Goal: Obtain resource: Obtain resource

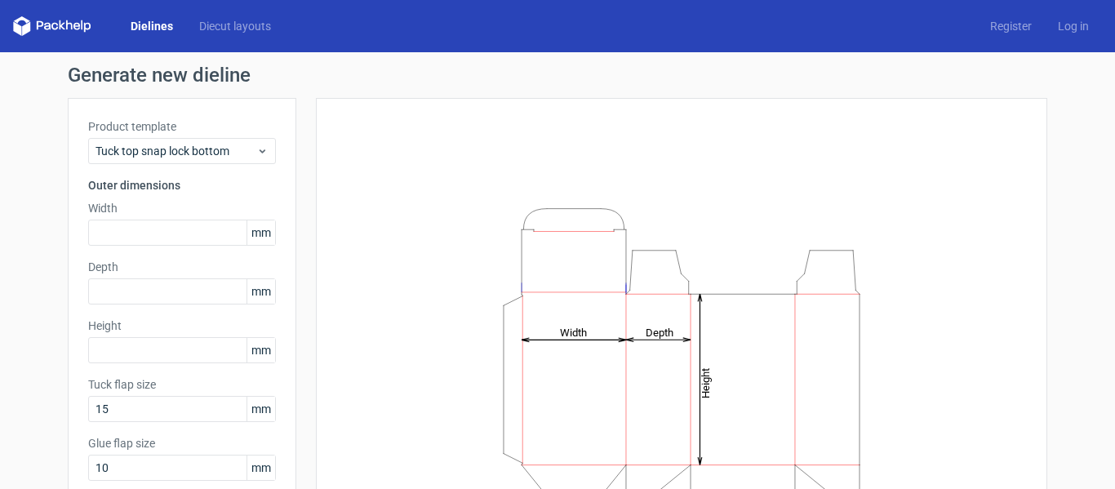
click at [854, 159] on div "Height Depth Width" at bounding box center [681, 361] width 690 height 487
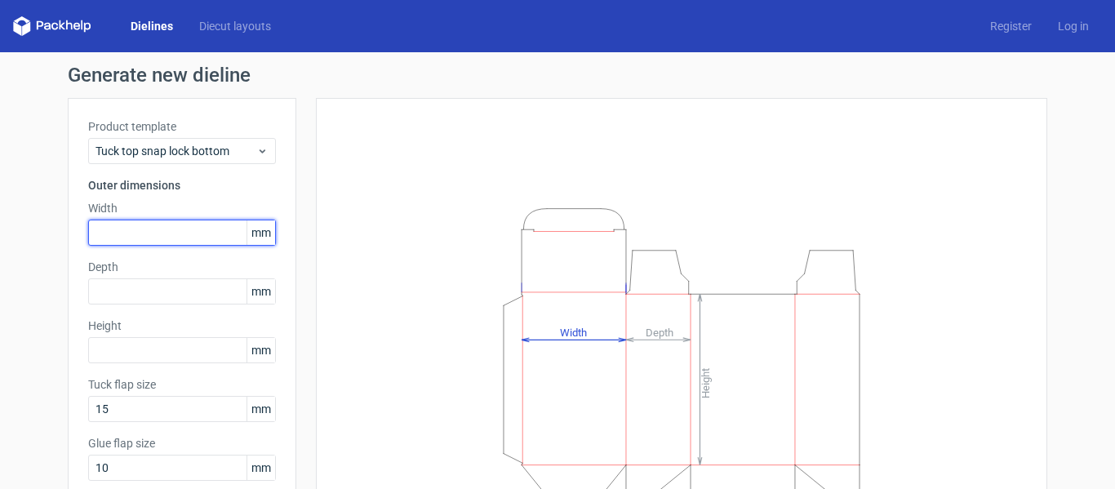
click at [140, 232] on input "text" at bounding box center [182, 233] width 188 height 26
type input "100"
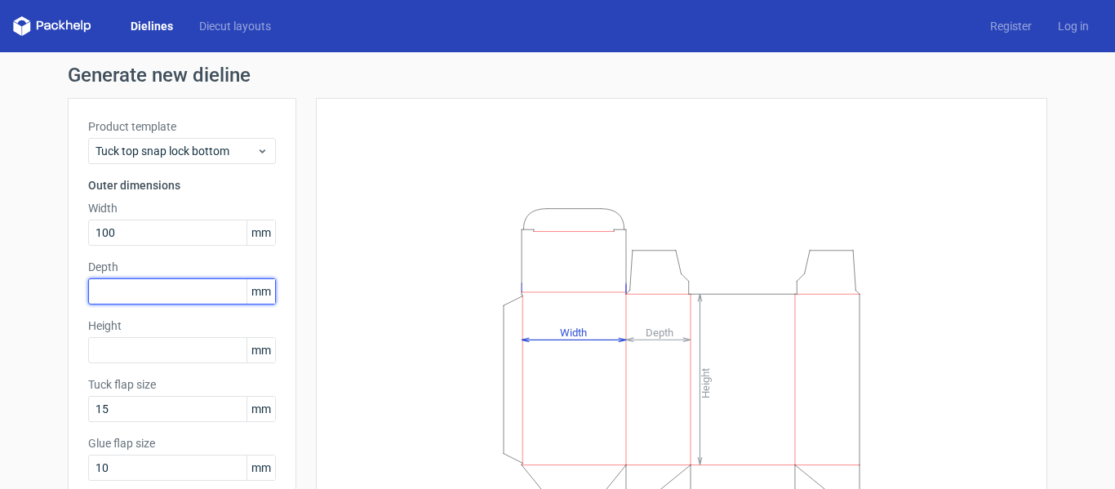
click at [139, 287] on input "text" at bounding box center [182, 291] width 188 height 26
type input "50"
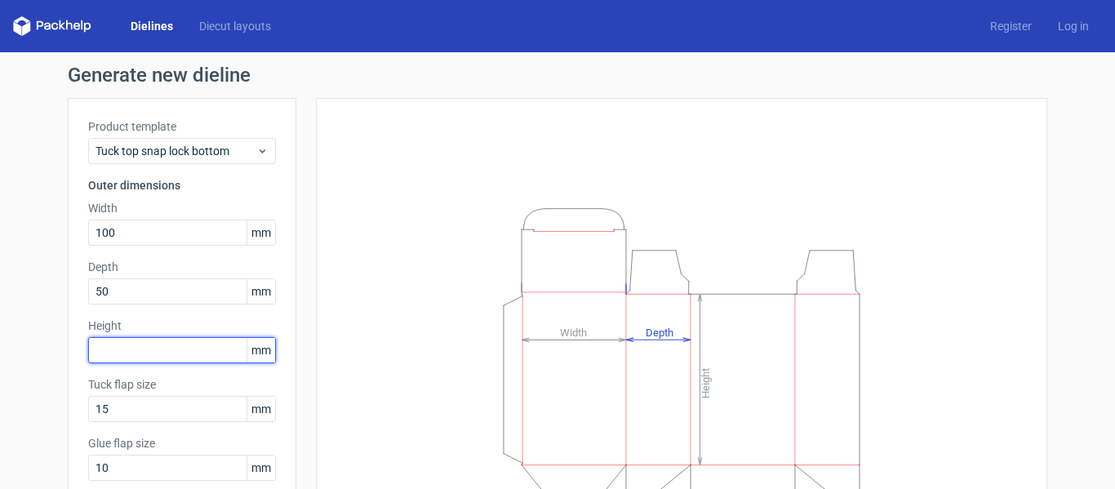
click at [157, 344] on input "text" at bounding box center [182, 350] width 188 height 26
type input "150"
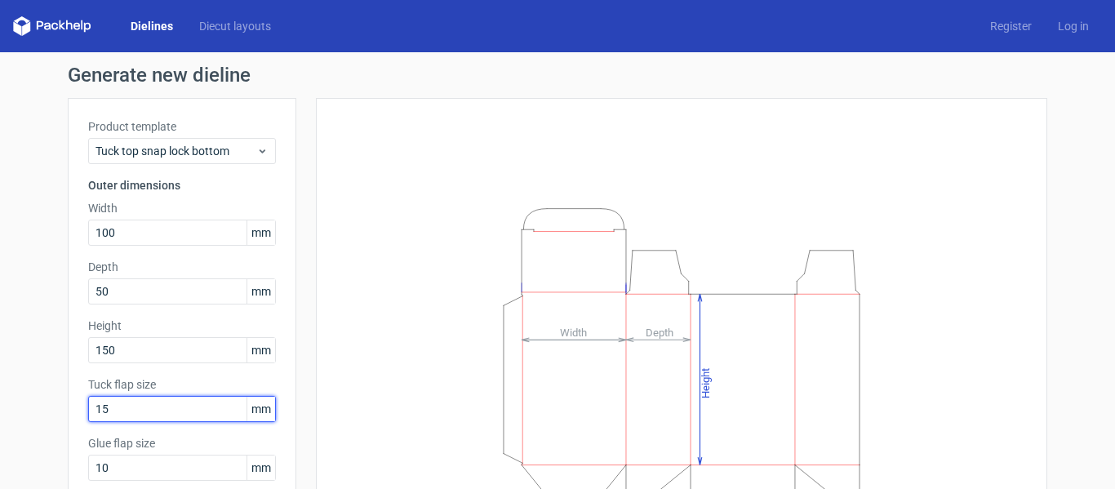
click at [123, 406] on input "15" at bounding box center [182, 409] width 188 height 26
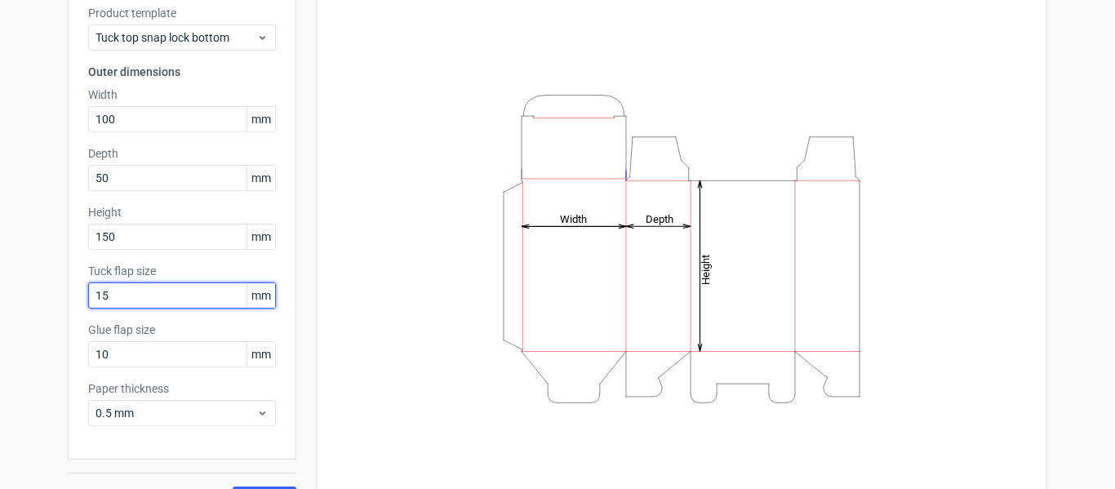
scroll to position [150, 0]
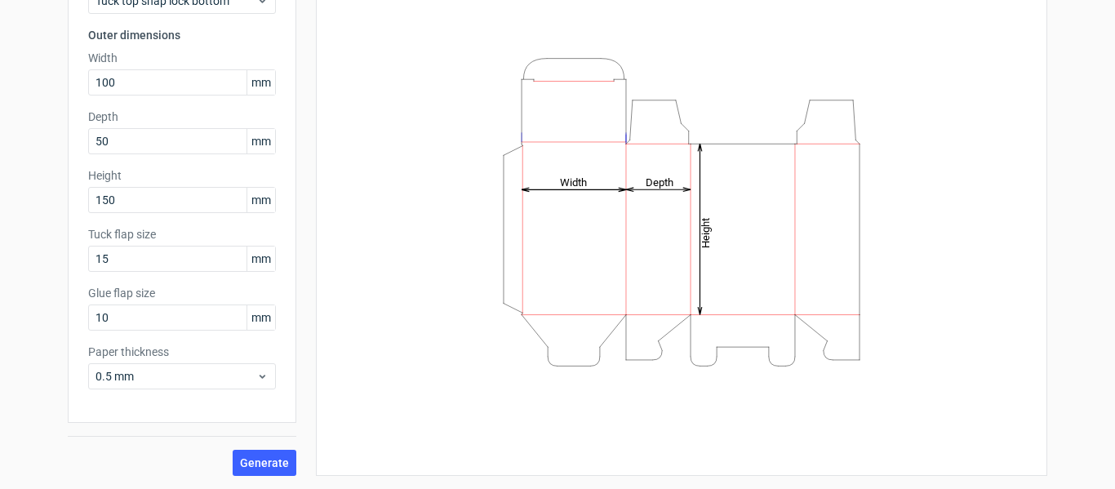
click at [44, 267] on div "Generate new dieline Product template Tuck top snap lock bottom Outer dimension…" at bounding box center [557, 195] width 1115 height 587
click at [118, 318] on input "10" at bounding box center [182, 317] width 188 height 26
drag, startPoint x: 174, startPoint y: 253, endPoint x: 0, endPoint y: 258, distance: 173.9
click at [0, 258] on div "Generate new dieline Product template Tuck top snap lock bottom Outer dimension…" at bounding box center [557, 195] width 1115 height 587
click at [69, 233] on div "Product template Tuck top snap lock bottom Outer dimensions Width 100 mm Depth …" at bounding box center [182, 185] width 228 height 475
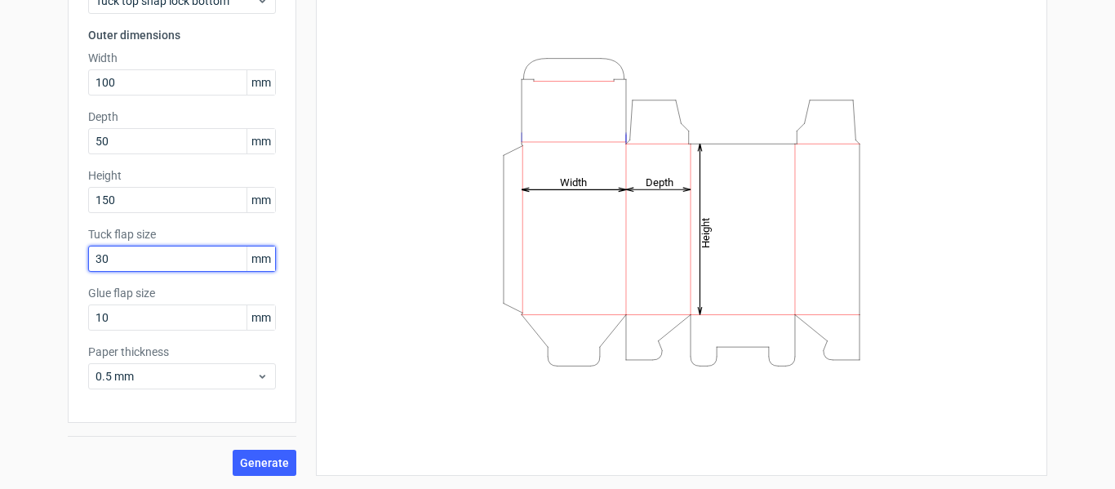
click at [132, 260] on input "30" at bounding box center [182, 259] width 188 height 26
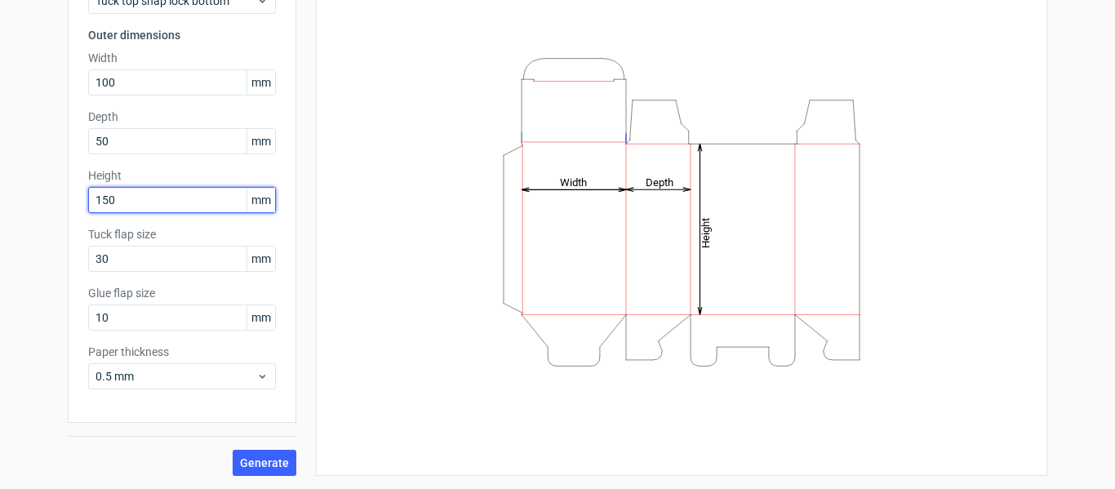
click at [149, 197] on input "150" at bounding box center [182, 200] width 188 height 26
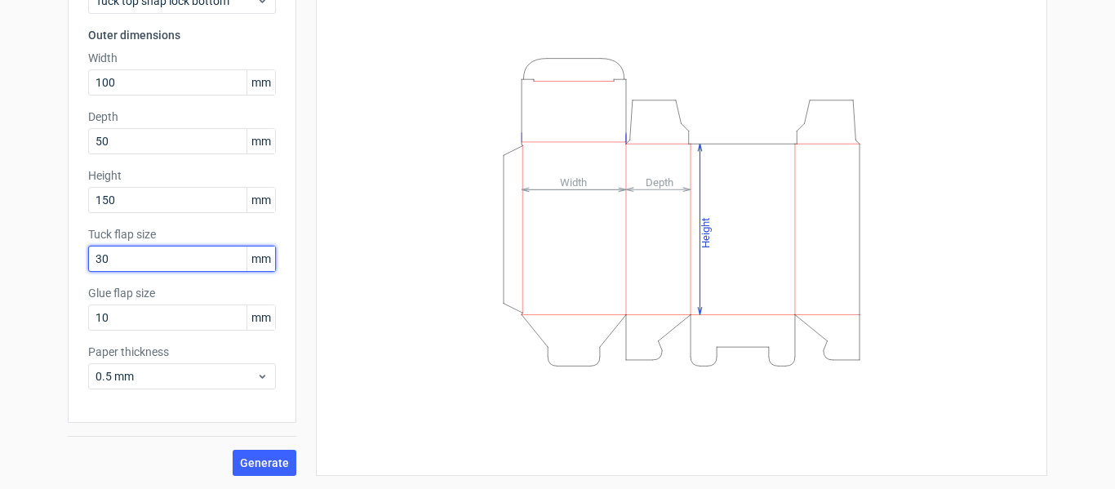
click at [129, 258] on input "30" at bounding box center [182, 259] width 188 height 26
click at [131, 257] on input "30" at bounding box center [182, 259] width 188 height 26
drag, startPoint x: 131, startPoint y: 257, endPoint x: 0, endPoint y: 257, distance: 130.6
click at [0, 257] on div "Generate new dieline Product template Tuck top snap lock bottom Outer dimension…" at bounding box center [557, 195] width 1115 height 587
click at [60, 260] on div "Generate new dieline Product template Tuck top snap lock bottom Outer dimension…" at bounding box center [557, 195] width 1115 height 587
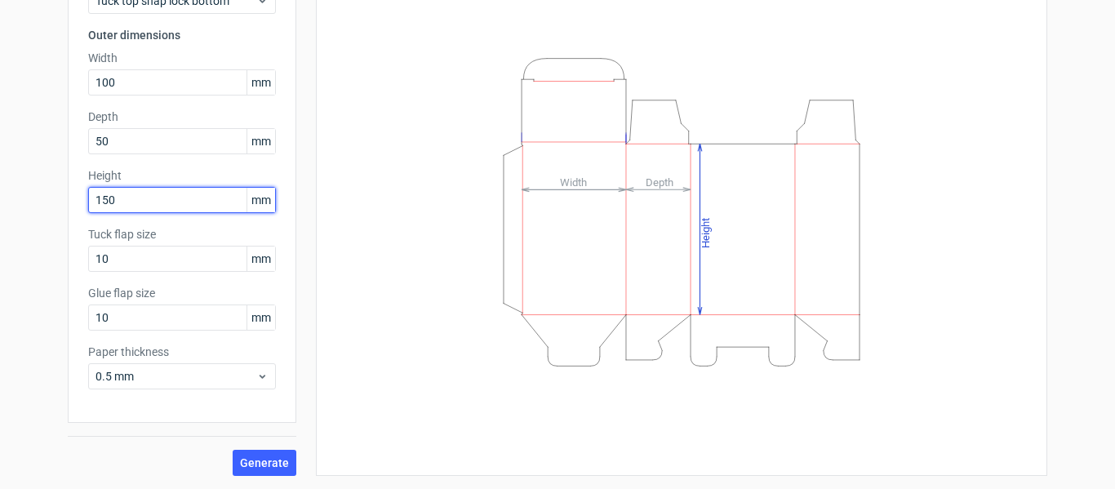
click at [149, 202] on input "150" at bounding box center [182, 200] width 188 height 26
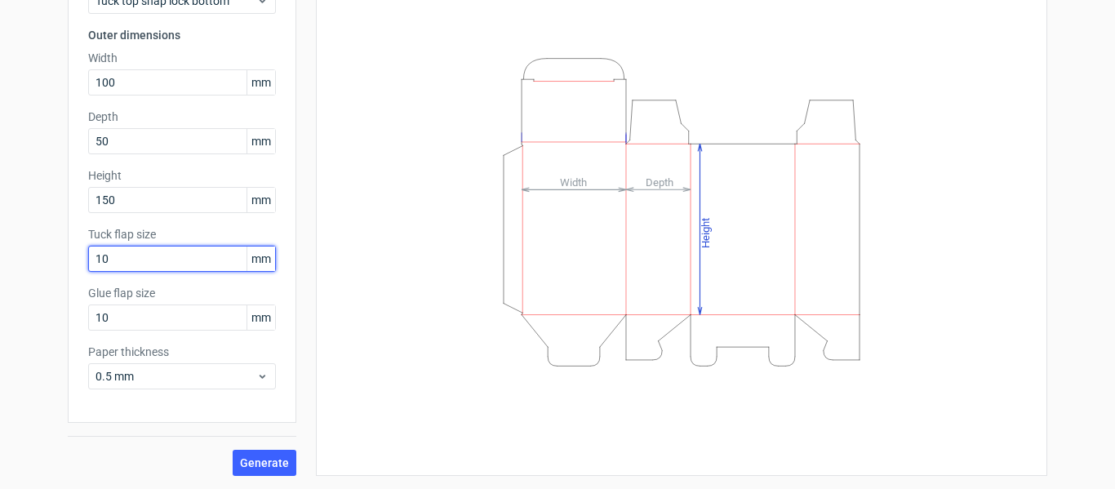
click at [132, 252] on input "10" at bounding box center [182, 259] width 188 height 26
drag, startPoint x: 138, startPoint y: 257, endPoint x: 0, endPoint y: 237, distance: 139.4
click at [0, 237] on div "Generate new dieline Product template Tuck top snap lock bottom Outer dimension…" at bounding box center [557, 195] width 1115 height 587
type input "15"
click at [54, 281] on div "Generate new dieline Product template Tuck top snap lock bottom Outer dimension…" at bounding box center [557, 195] width 1115 height 587
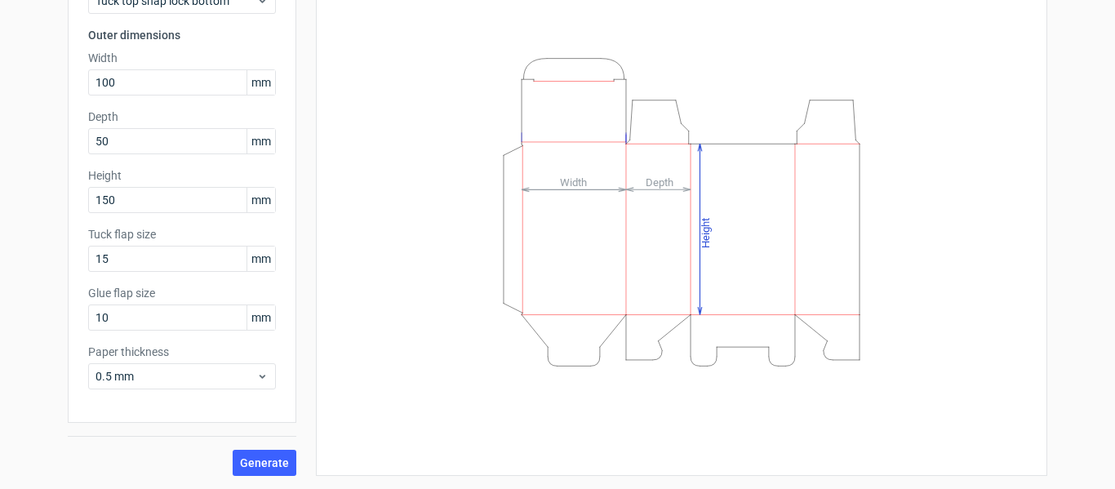
click at [118, 286] on label "Glue flap size" at bounding box center [182, 293] width 188 height 16
click at [121, 379] on span "0.5 mm" at bounding box center [175, 376] width 161 height 16
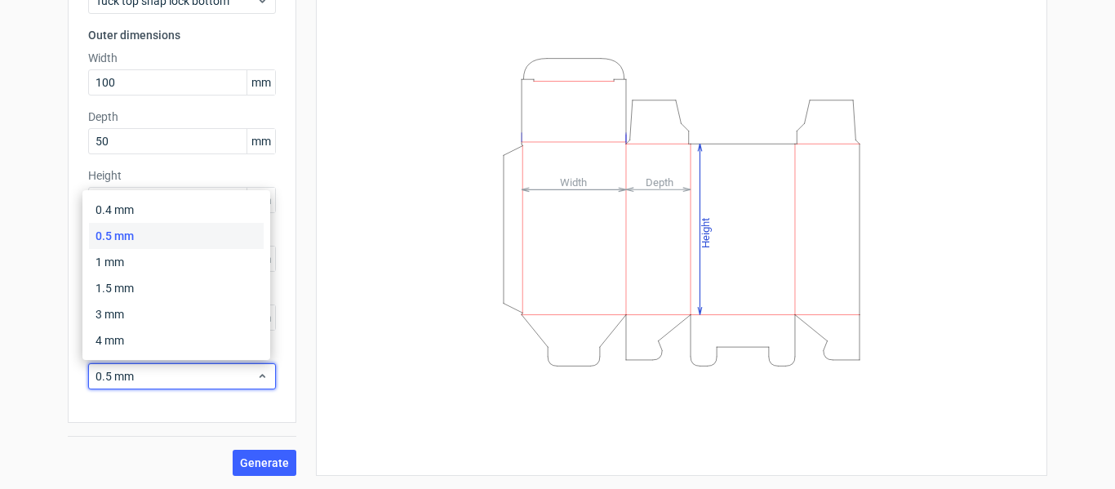
click at [20, 368] on div "Generate new dieline Product template Tuck top snap lock bottom Outer dimension…" at bounding box center [557, 195] width 1115 height 587
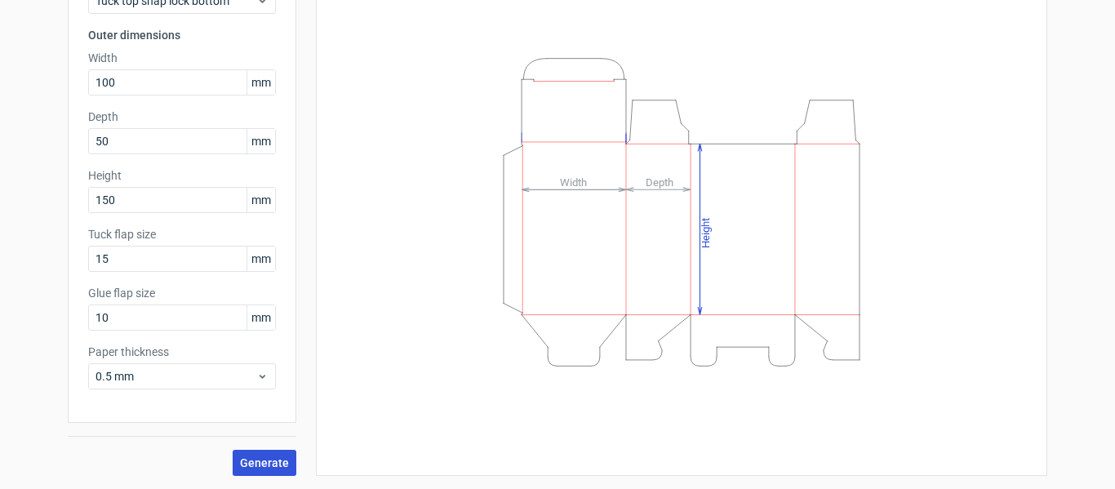
click at [242, 457] on span "Generate" at bounding box center [264, 462] width 49 height 11
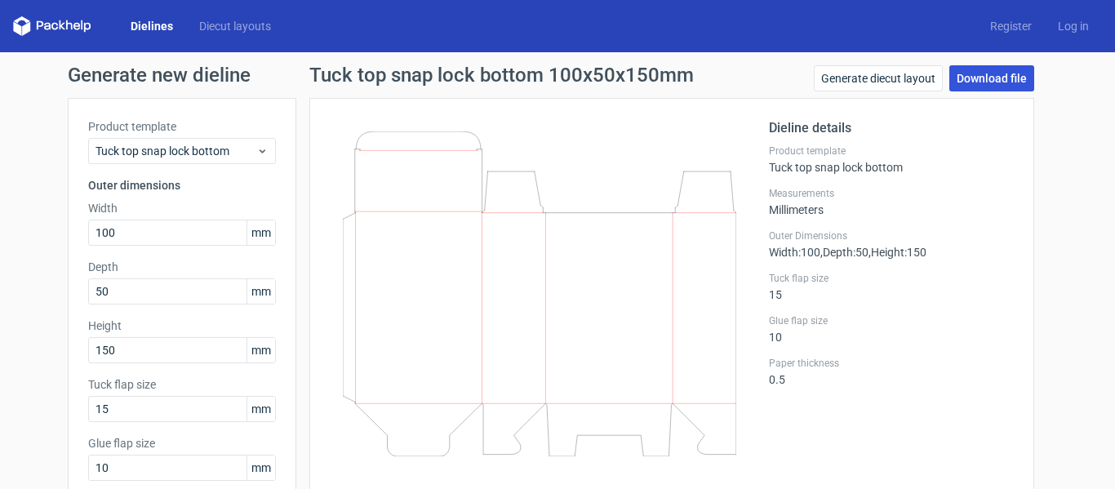
click at [993, 75] on link "Download file" at bounding box center [991, 78] width 85 height 26
click at [1042, 314] on div "Generate new dieline Product template Tuck top snap lock bottom Outer dimension…" at bounding box center [557, 345] width 1115 height 587
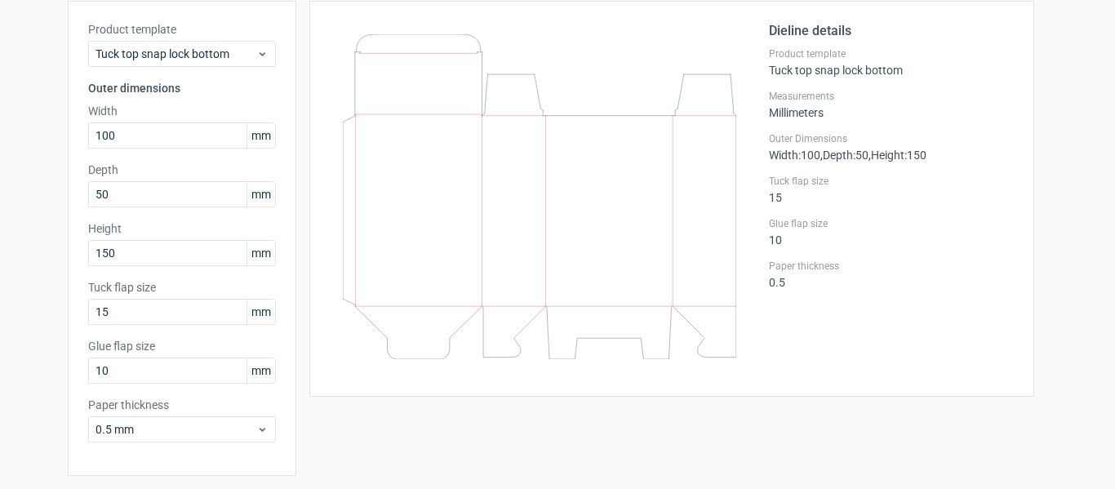
scroll to position [69, 0]
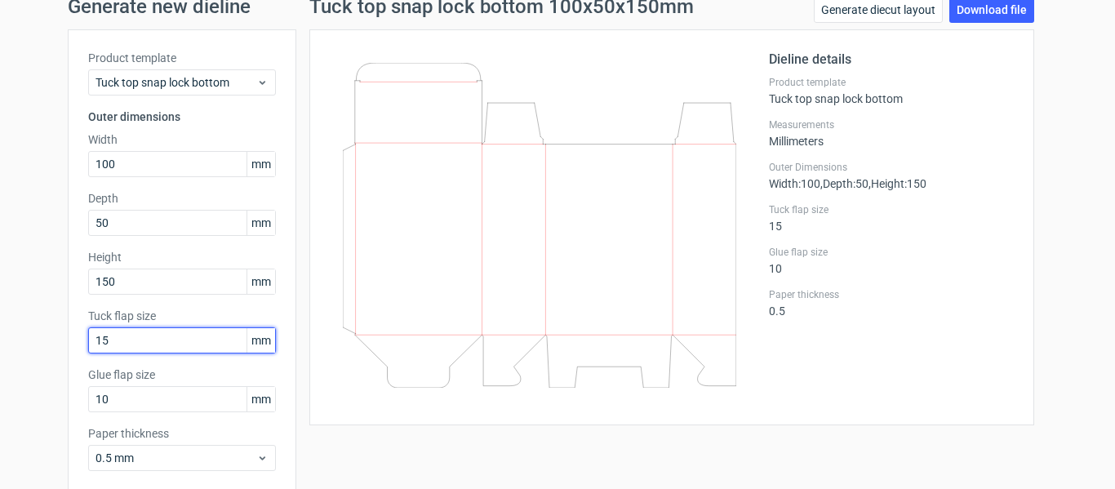
drag, startPoint x: 116, startPoint y: 335, endPoint x: 0, endPoint y: 335, distance: 115.9
click at [0, 335] on div "Generate new dieline Product template Tuck top snap lock bottom Outer dimension…" at bounding box center [557, 277] width 1115 height 587
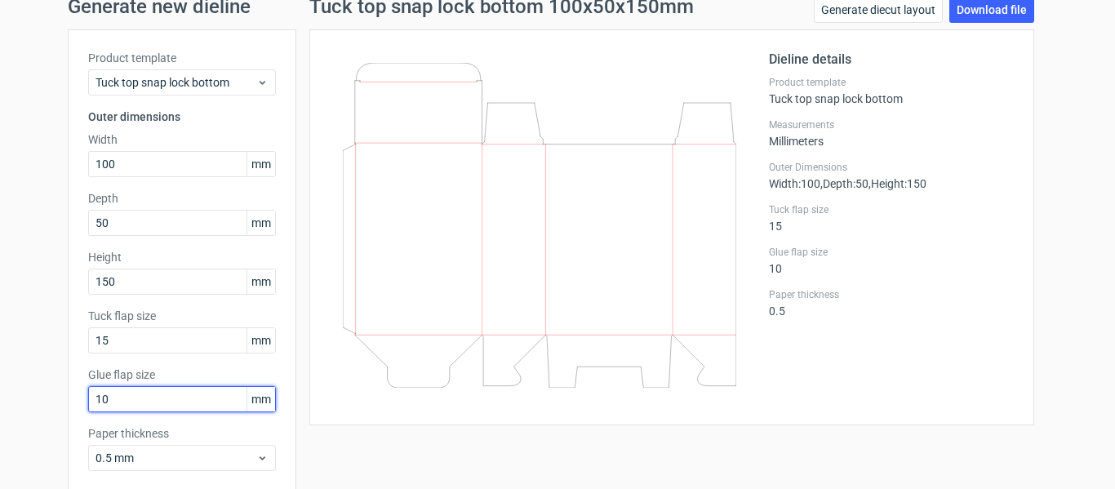
drag, startPoint x: 119, startPoint y: 402, endPoint x: 0, endPoint y: 373, distance: 122.7
click at [0, 386] on div "Generate new dieline Product template Tuck top snap lock bottom Outer dimension…" at bounding box center [557, 277] width 1115 height 587
type input "15"
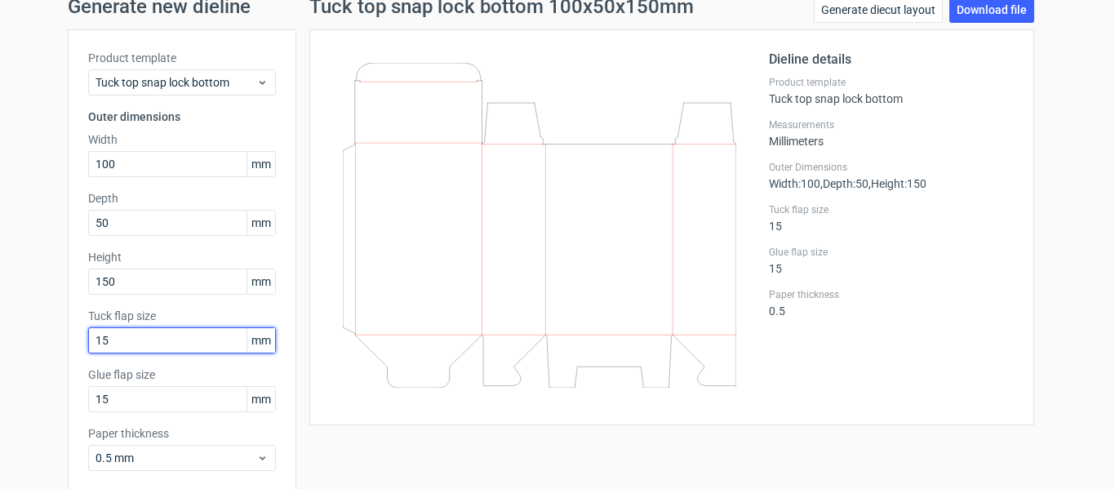
click at [165, 336] on input "15" at bounding box center [182, 340] width 188 height 26
drag, startPoint x: 60, startPoint y: 339, endPoint x: 97, endPoint y: 318, distance: 42.4
click at [61, 338] on div "Generate new dieline Product template Tuck top snap lock bottom Outer dimension…" at bounding box center [557, 277] width 1115 height 587
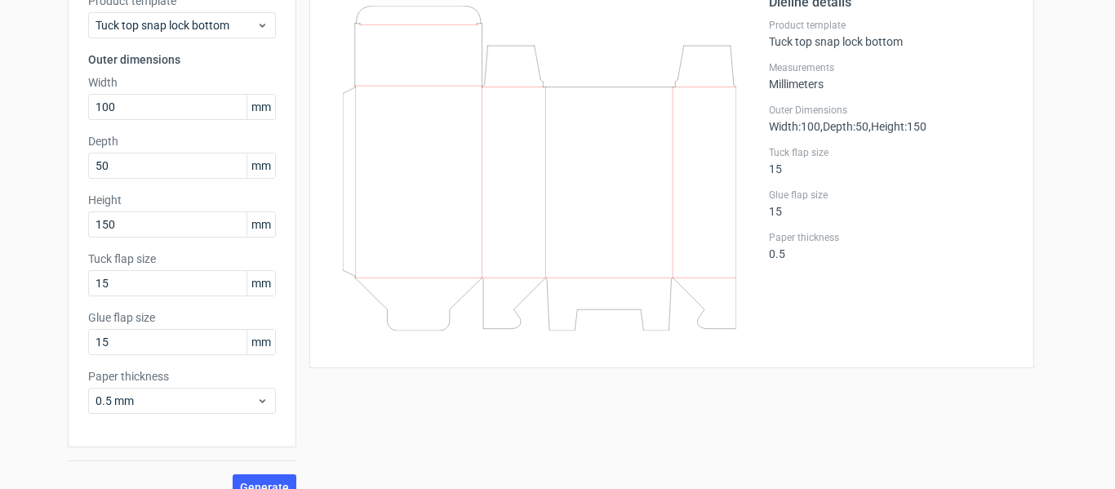
scroll to position [150, 0]
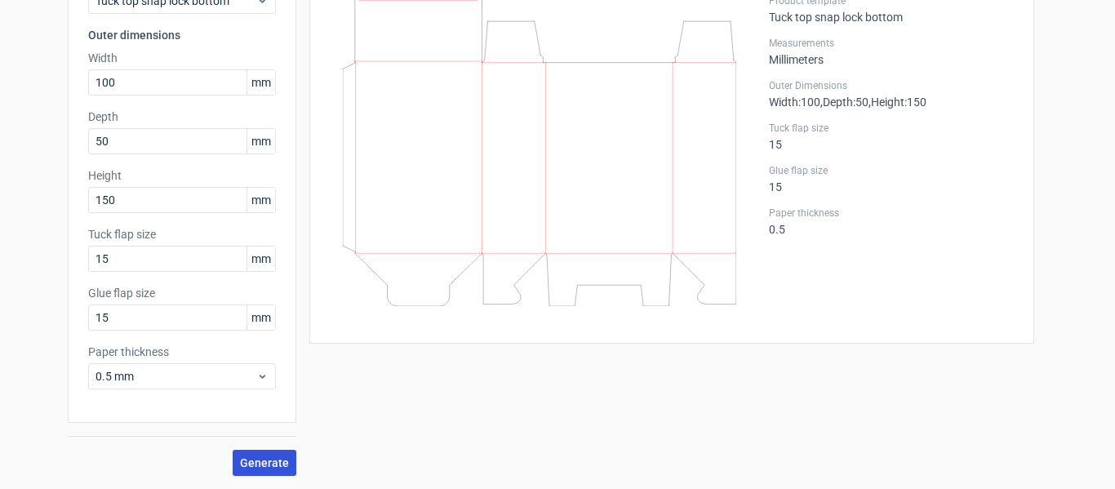
click at [252, 459] on span "Generate" at bounding box center [264, 462] width 49 height 11
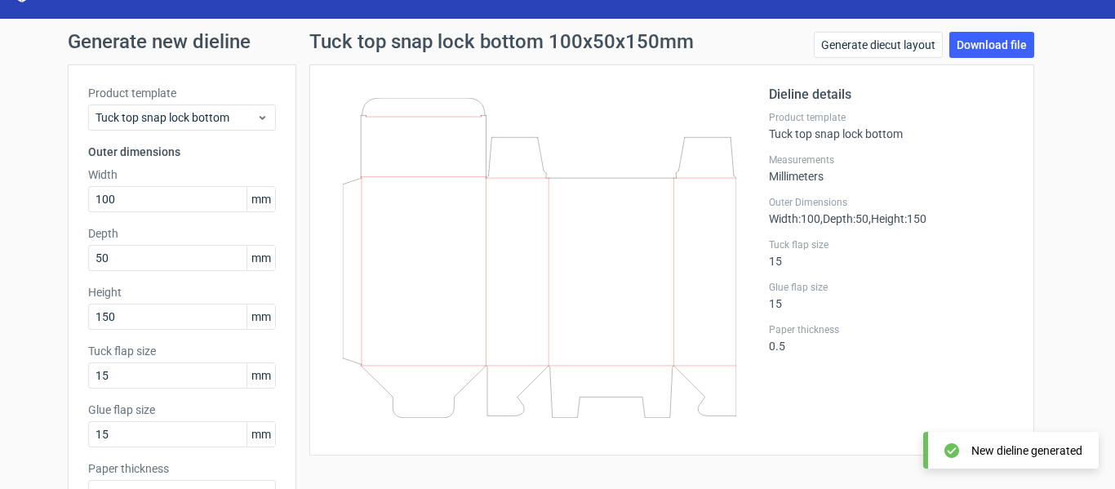
scroll to position [0, 0]
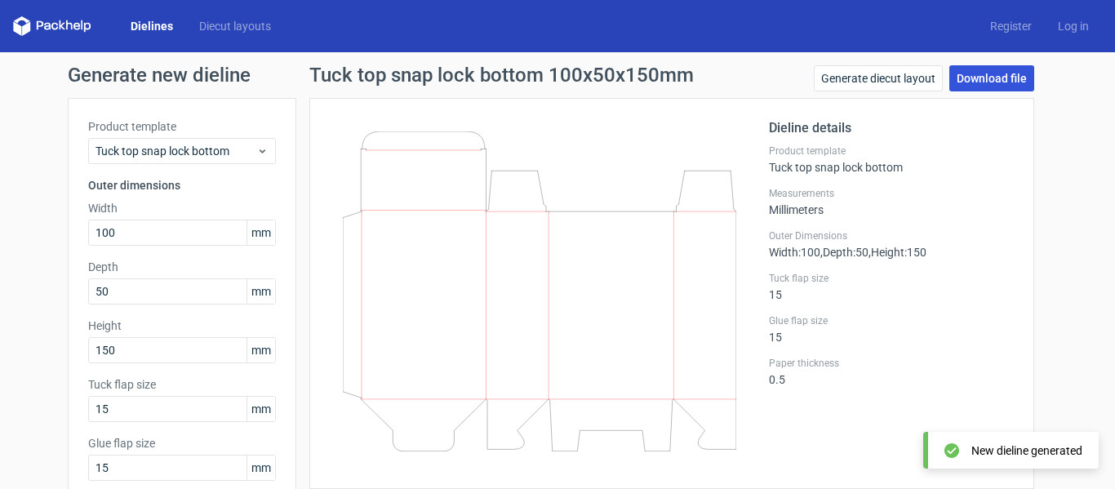
click at [982, 79] on link "Download file" at bounding box center [991, 78] width 85 height 26
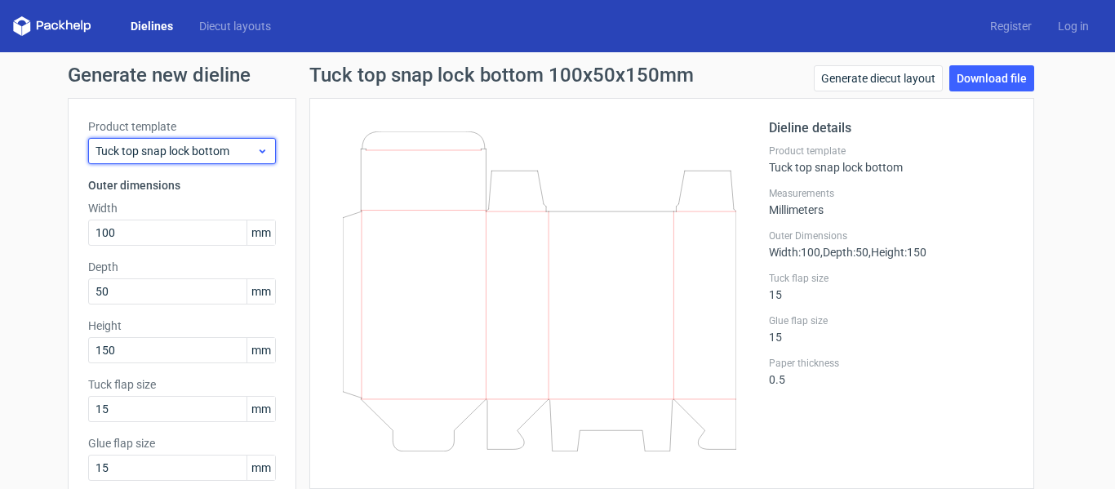
click at [232, 157] on span "Tuck top snap lock bottom" at bounding box center [175, 151] width 161 height 16
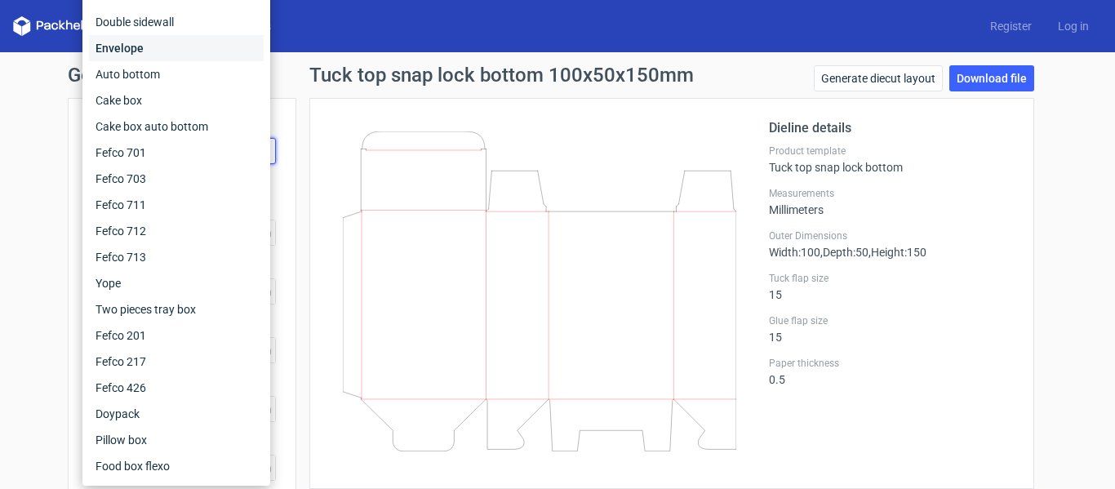
click at [145, 54] on div "Envelope" at bounding box center [176, 48] width 175 height 26
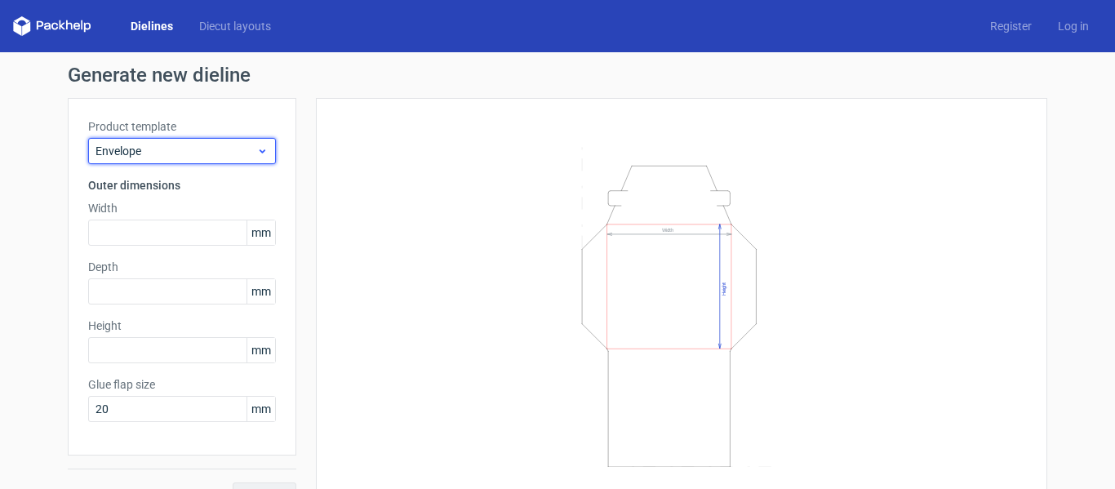
click at [153, 151] on span "Envelope" at bounding box center [175, 151] width 161 height 16
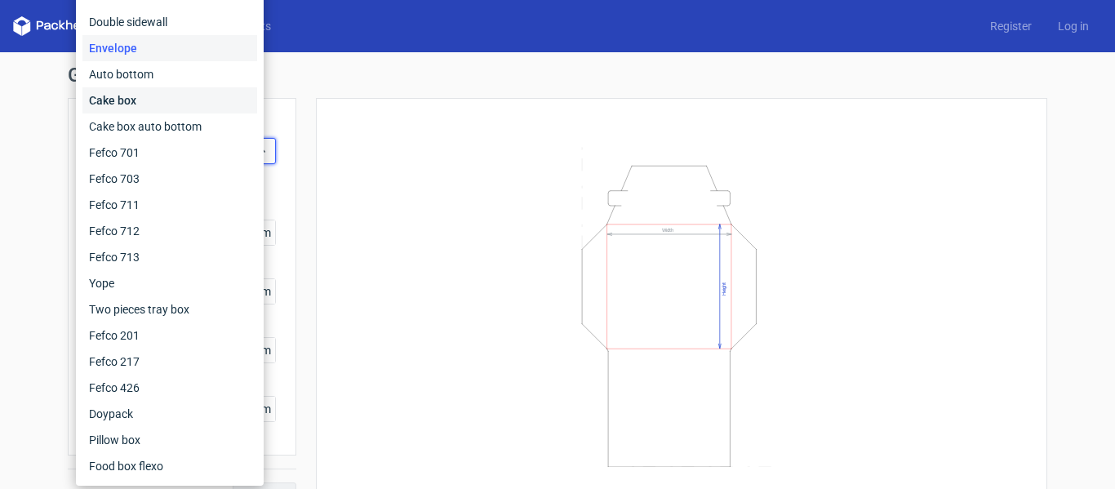
click at [143, 100] on div "Cake box" at bounding box center [169, 100] width 175 height 26
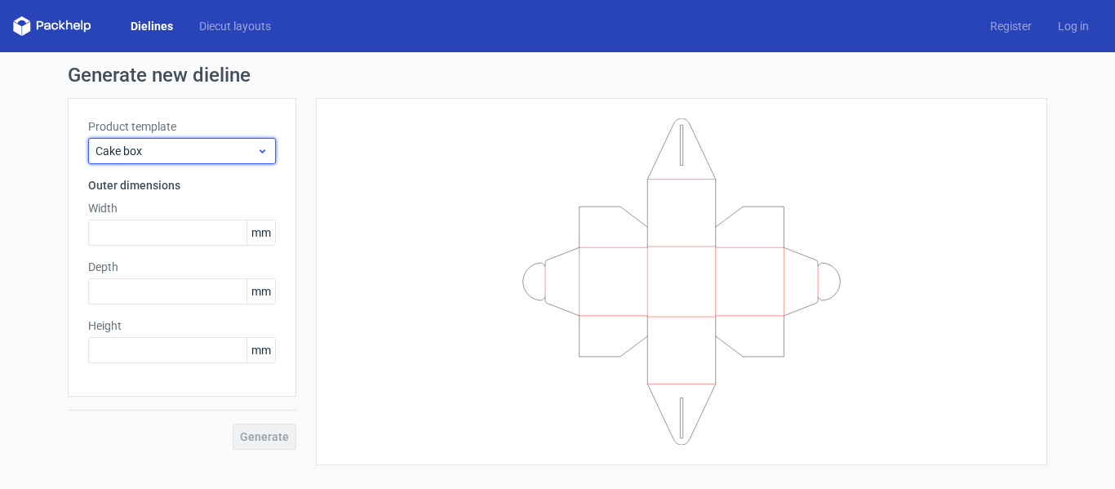
click at [153, 157] on span "Cake box" at bounding box center [175, 151] width 161 height 16
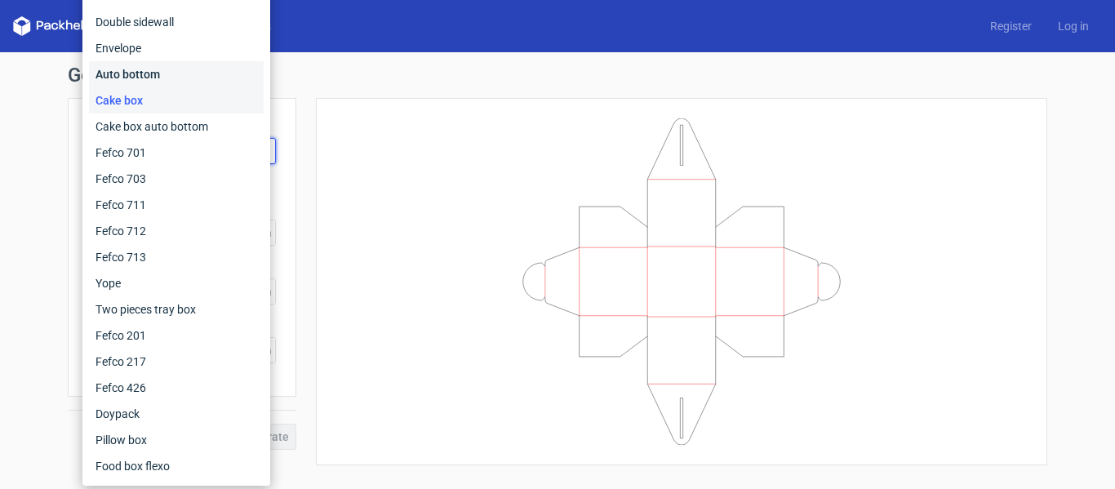
click at [149, 64] on div "Auto bottom" at bounding box center [176, 74] width 175 height 26
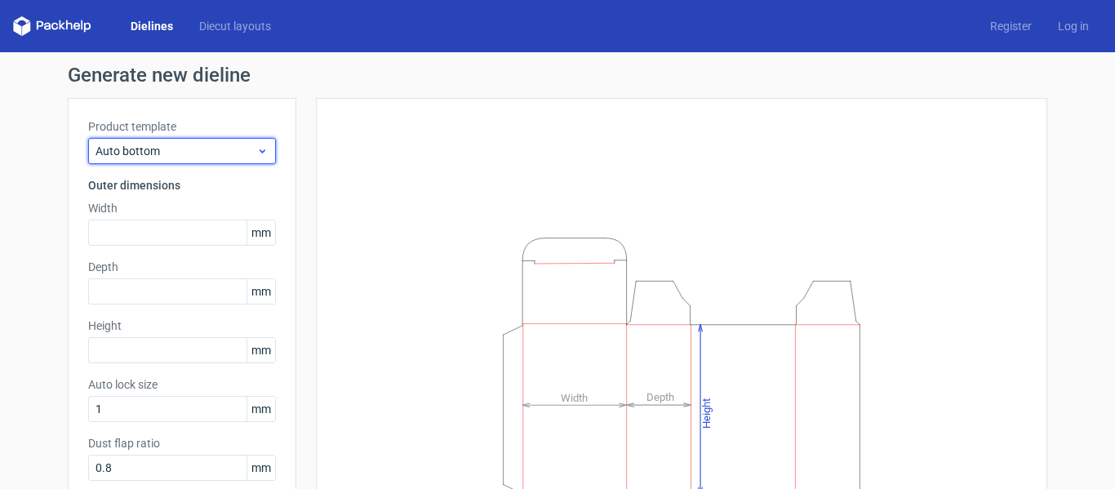
click at [166, 149] on span "Auto bottom" at bounding box center [175, 151] width 161 height 16
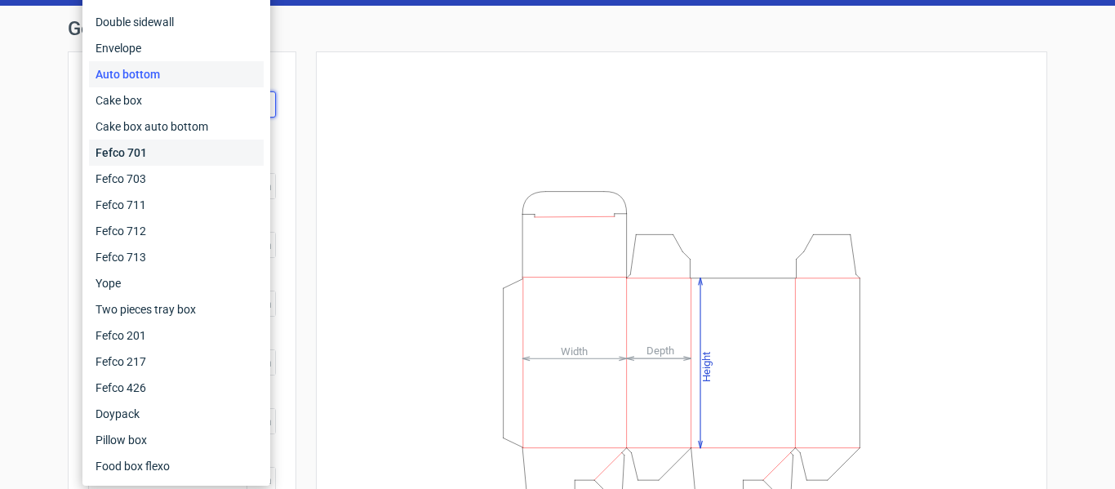
scroll to position [46, 0]
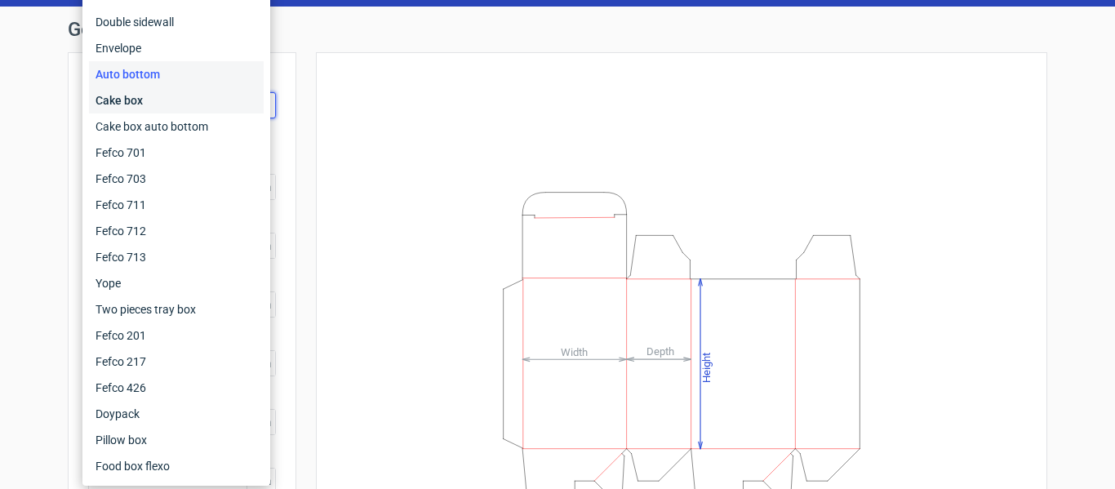
click at [134, 111] on div "Cake box" at bounding box center [176, 100] width 175 height 26
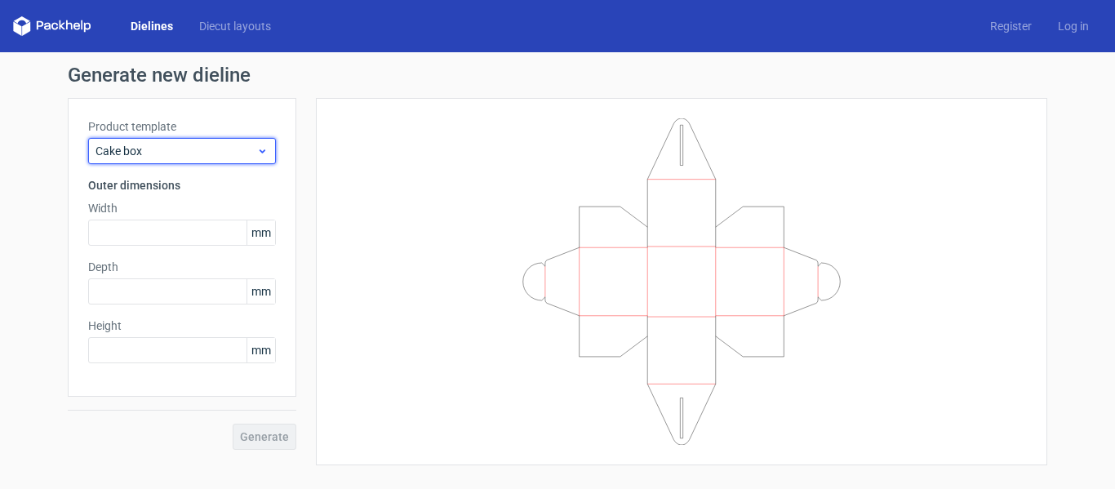
click at [138, 140] on div "Cake box" at bounding box center [182, 151] width 188 height 26
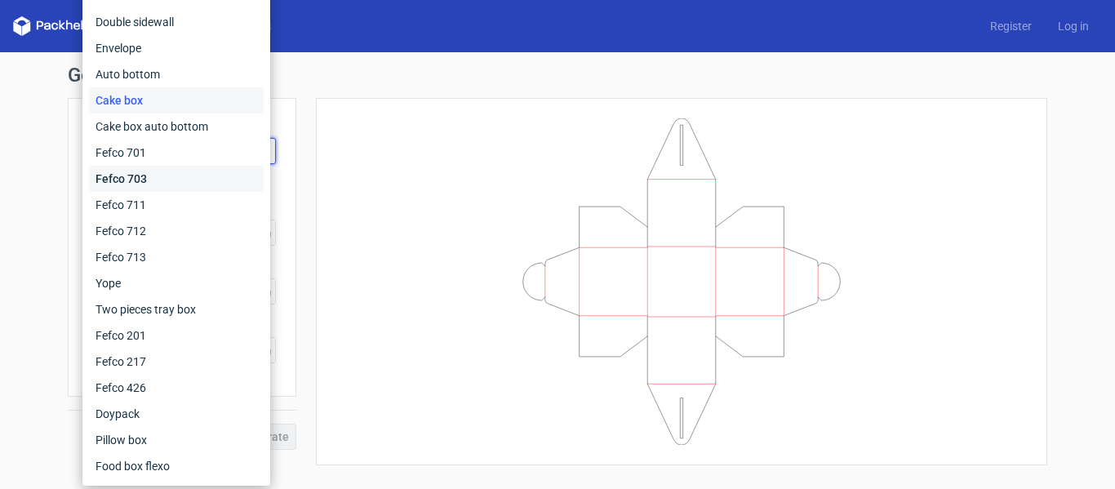
click at [126, 183] on div "Fefco 703" at bounding box center [176, 179] width 175 height 26
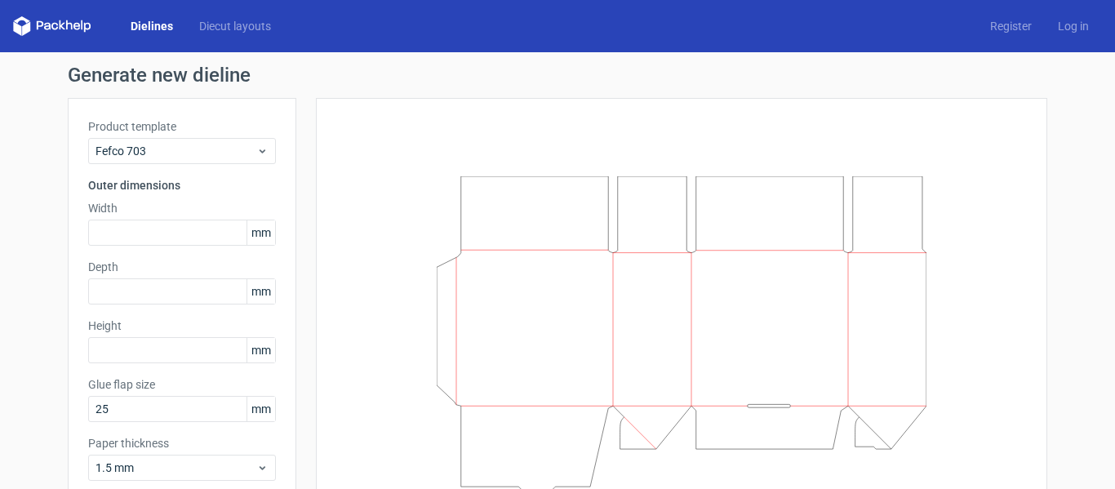
click at [168, 166] on div "Product template Fefco 703 Outer dimensions Width mm Depth mm Height mm Glue fl…" at bounding box center [182, 306] width 228 height 416
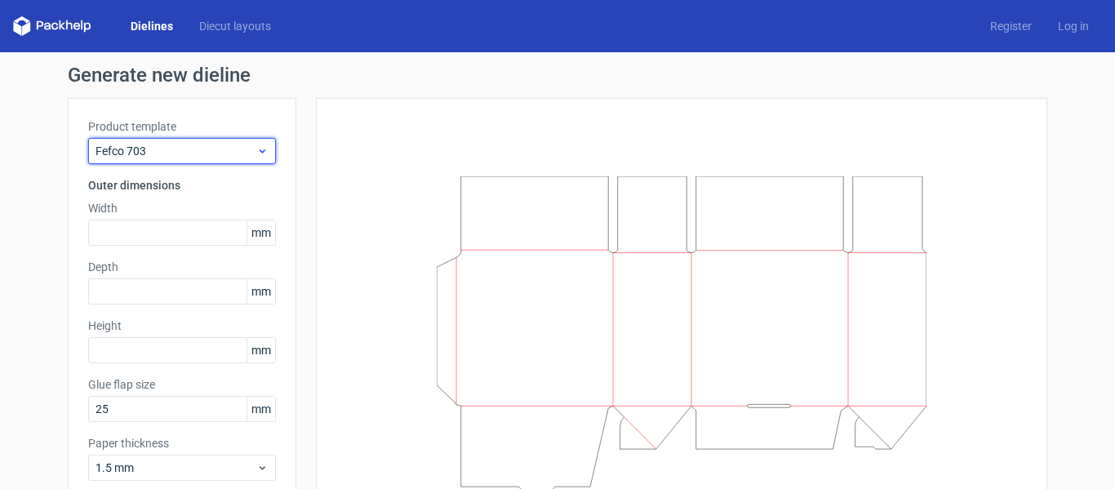
click at [168, 162] on div "Fefco 703" at bounding box center [182, 151] width 188 height 26
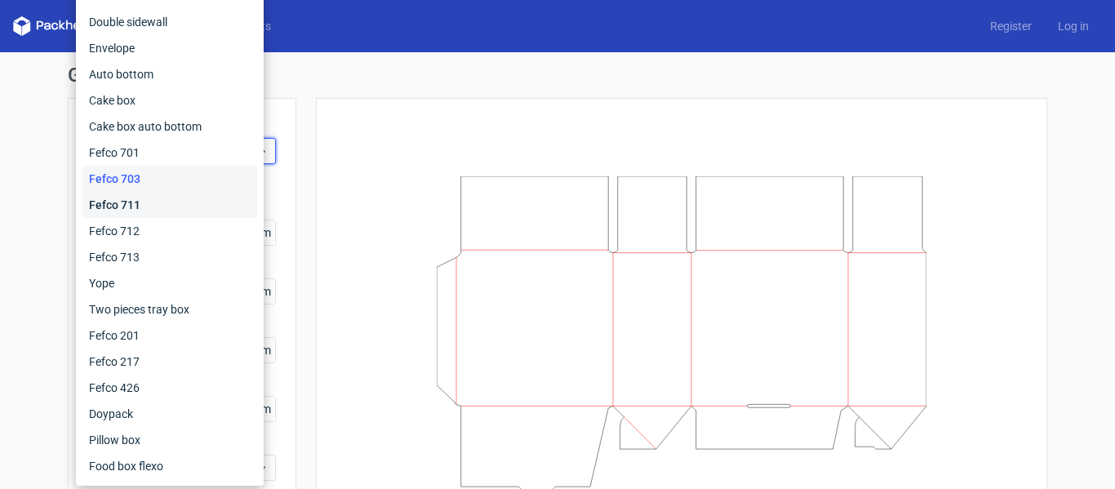
click at [153, 205] on div "Fefco 711" at bounding box center [169, 205] width 175 height 26
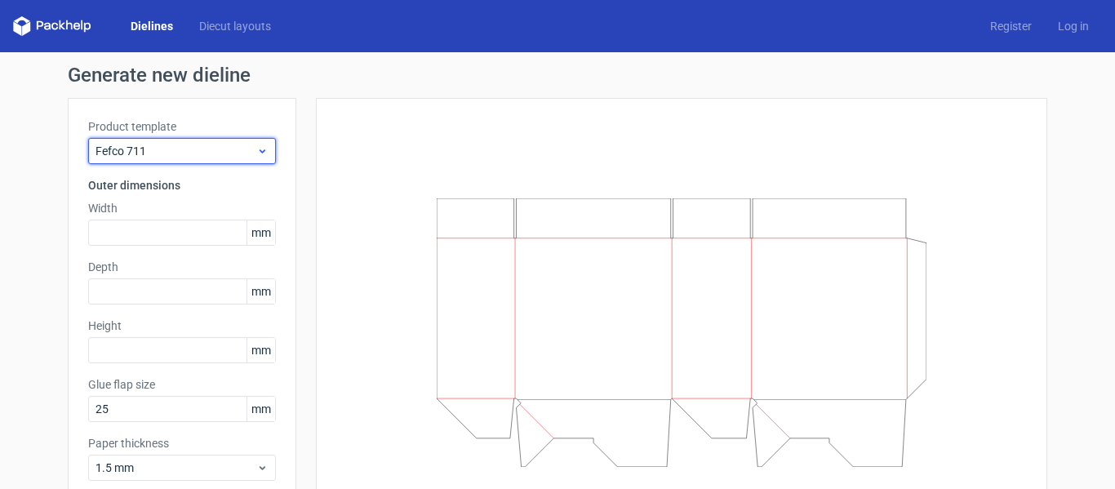
click at [168, 162] on div "Fefco 711" at bounding box center [182, 151] width 188 height 26
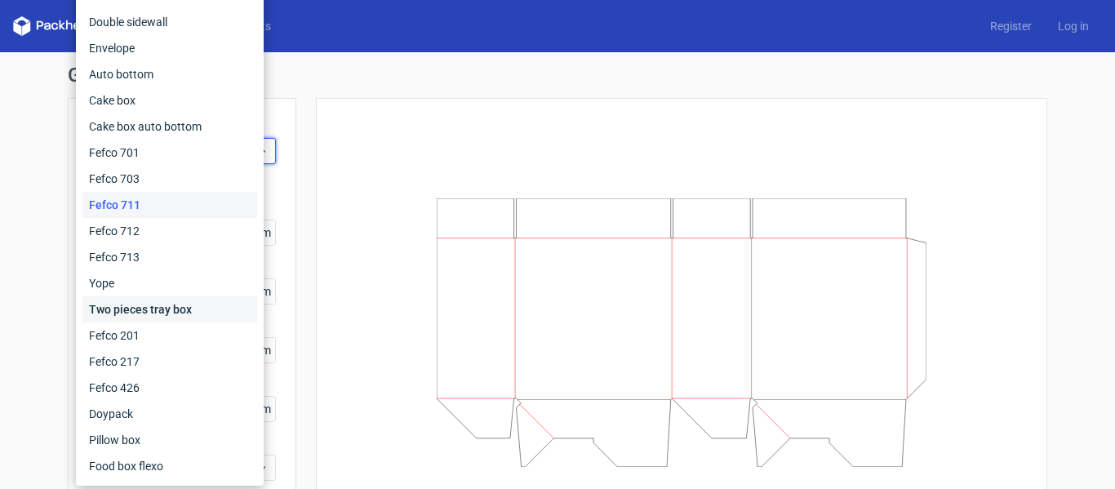
click at [137, 304] on div "Two pieces tray box" at bounding box center [169, 309] width 175 height 26
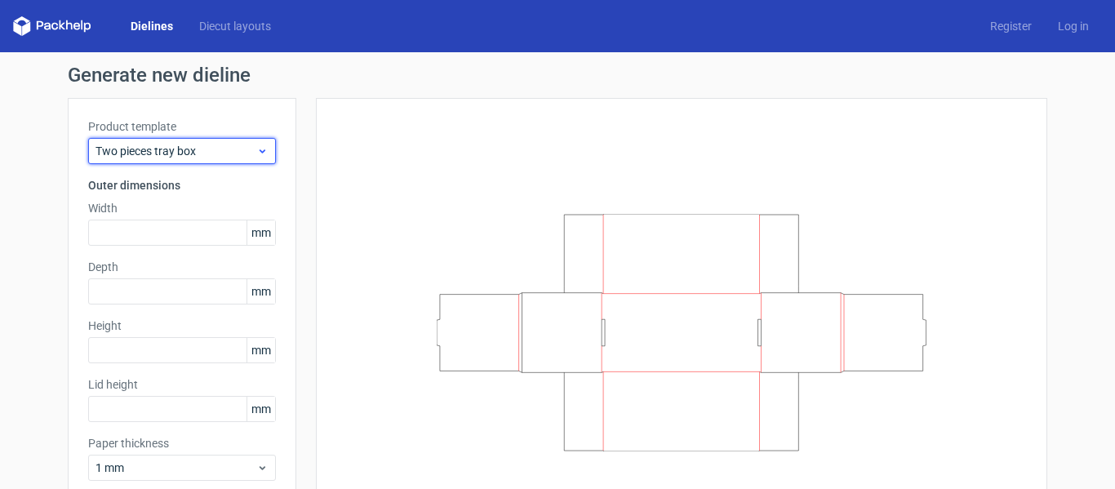
click at [147, 162] on div "Two pieces tray box" at bounding box center [182, 151] width 188 height 26
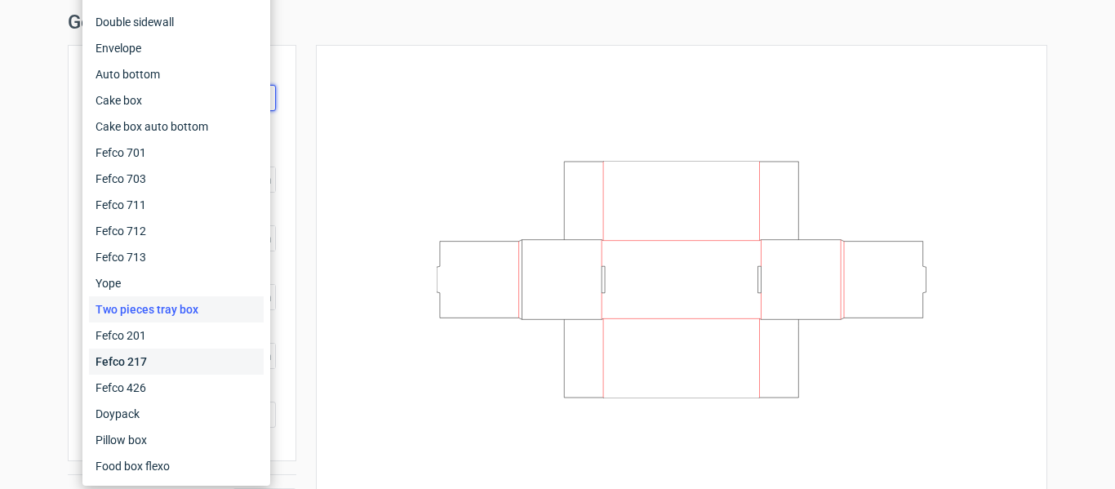
scroll to position [82, 0]
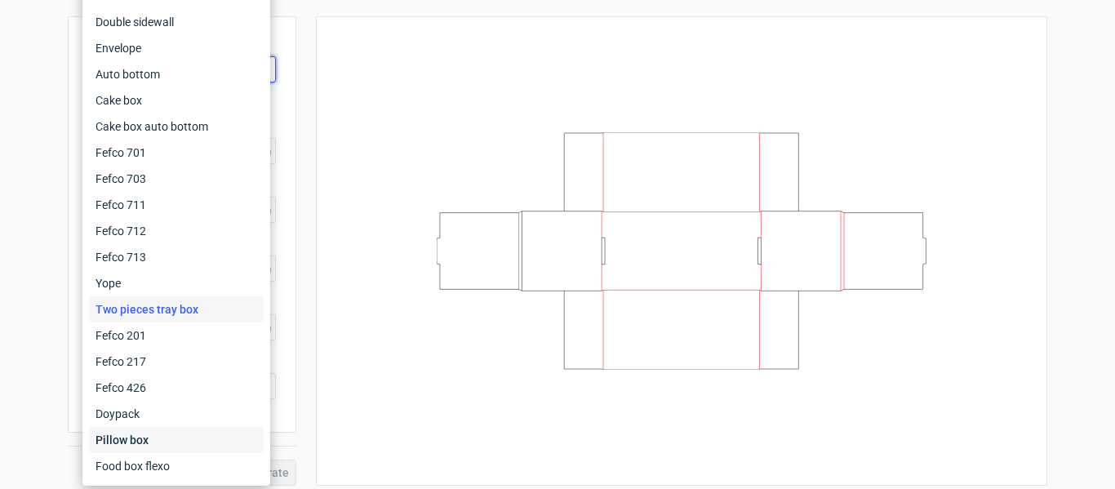
click at [147, 446] on div "Pillow box" at bounding box center [176, 440] width 175 height 26
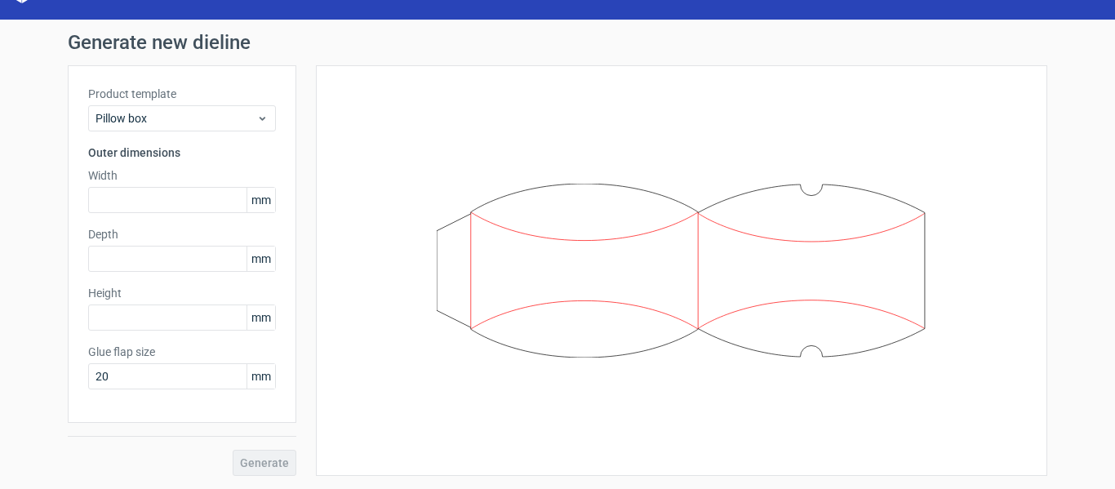
click at [176, 93] on label "Product template" at bounding box center [182, 94] width 188 height 16
click at [176, 102] on div "Product template Pillow box" at bounding box center [182, 109] width 188 height 46
click at [175, 121] on span "Pillow box" at bounding box center [175, 118] width 161 height 16
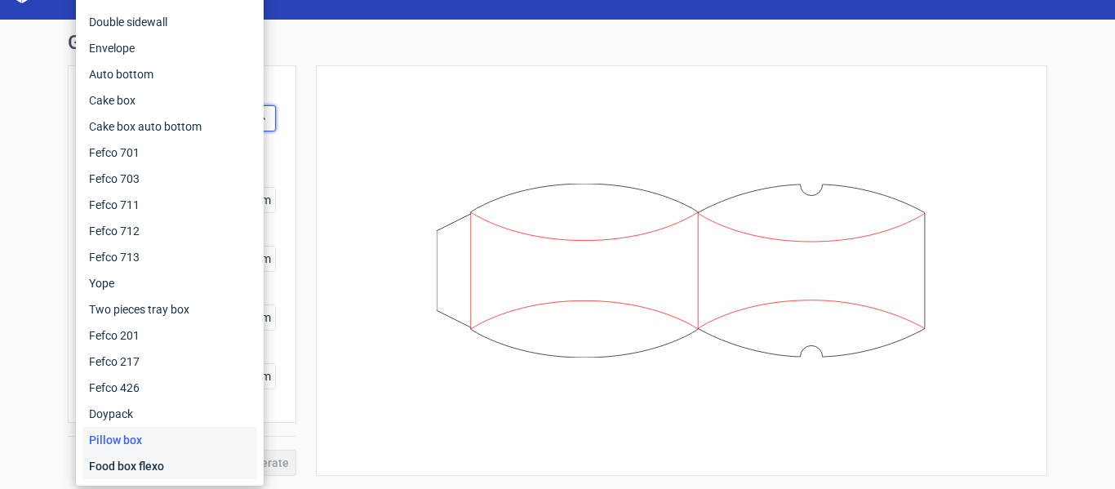
click at [100, 474] on div "Food box flexo" at bounding box center [169, 466] width 175 height 26
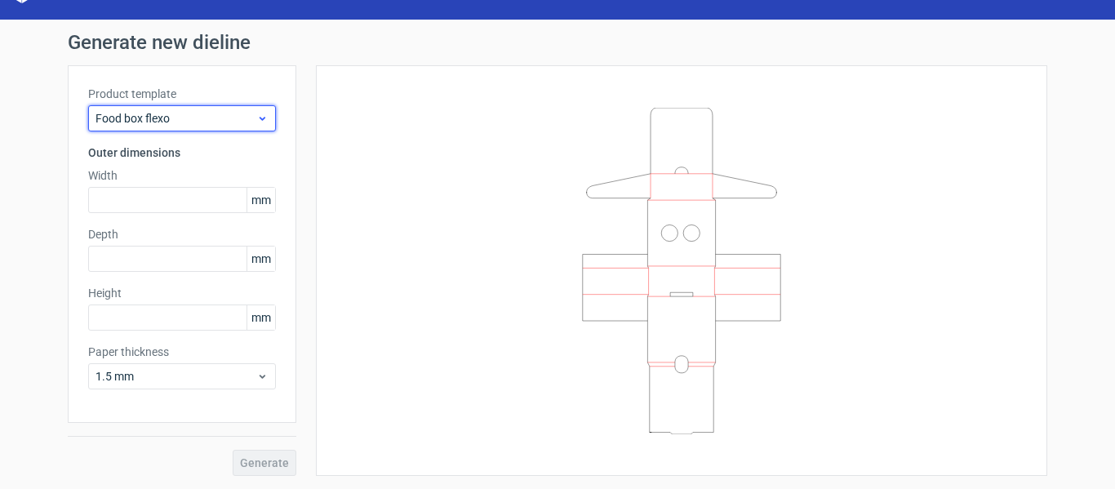
click at [195, 118] on span "Food box flexo" at bounding box center [175, 118] width 161 height 16
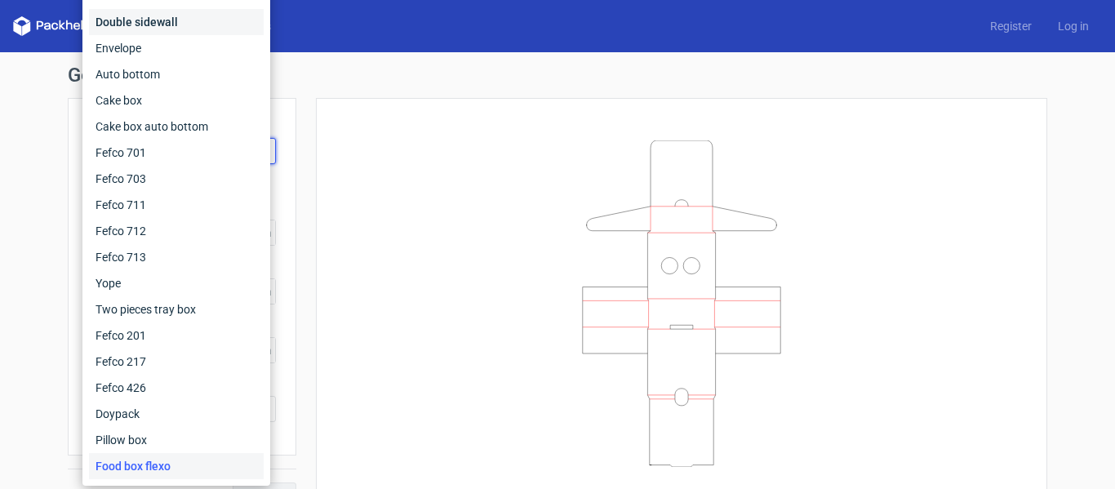
click at [145, 31] on div "Double sidewall" at bounding box center [176, 22] width 175 height 26
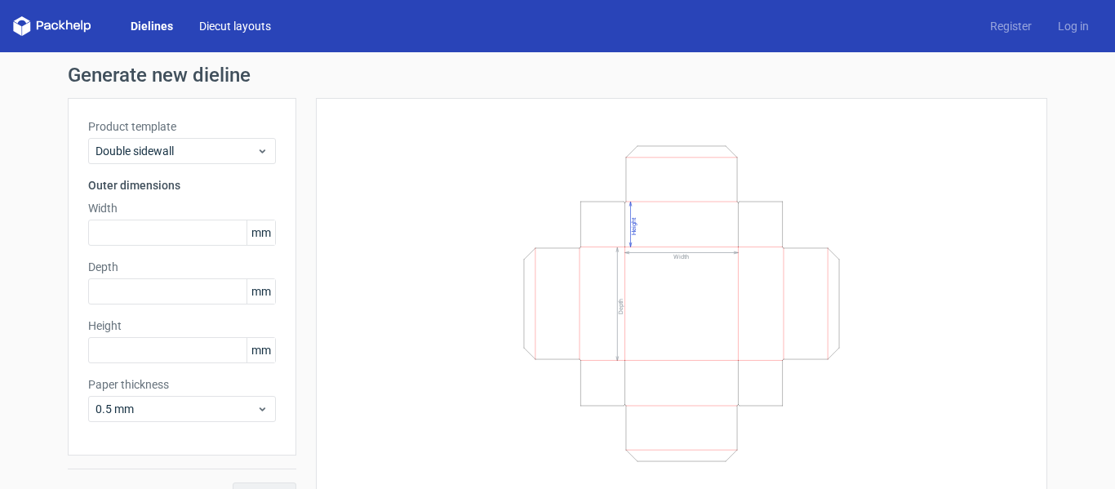
click at [215, 33] on link "Diecut layouts" at bounding box center [235, 26] width 98 height 16
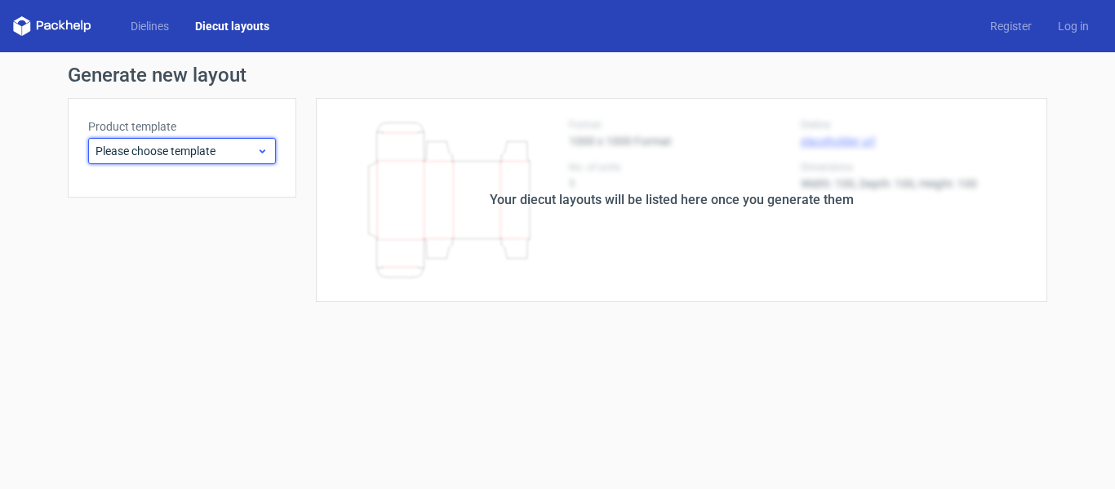
click at [123, 159] on div "Please choose template" at bounding box center [182, 151] width 188 height 26
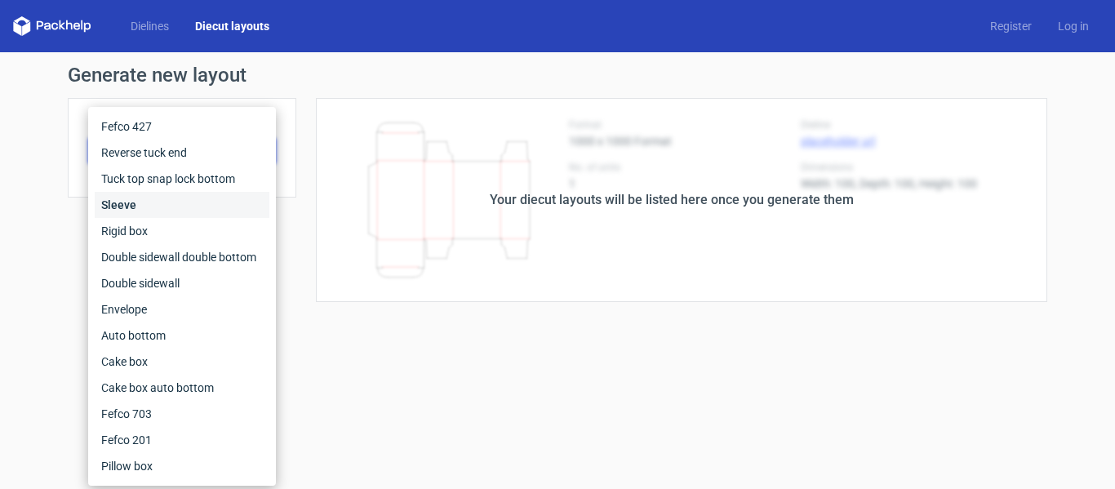
click at [152, 210] on div "Sleeve" at bounding box center [182, 205] width 175 height 26
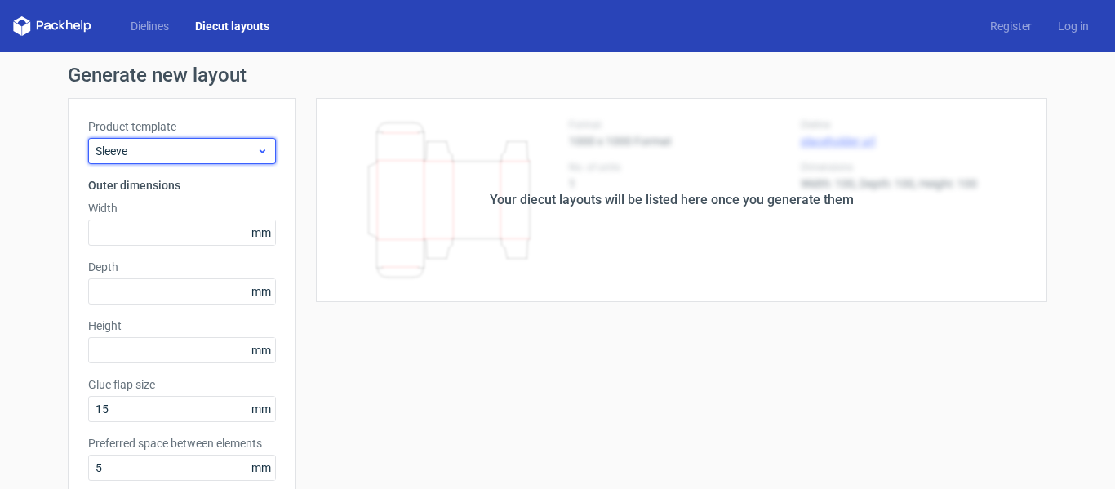
click at [155, 144] on span "Sleeve" at bounding box center [175, 151] width 161 height 16
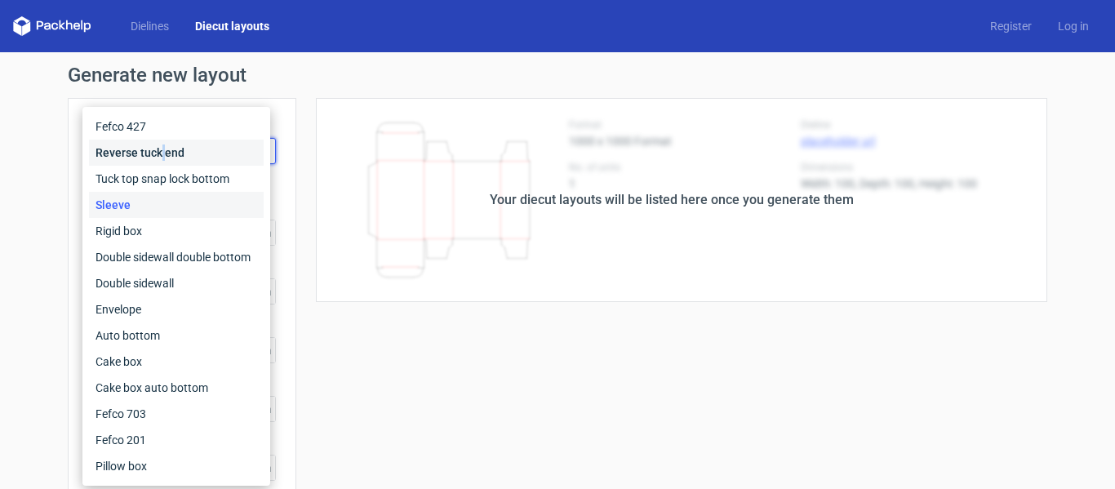
click at [163, 151] on div "Reverse tuck end" at bounding box center [176, 153] width 175 height 26
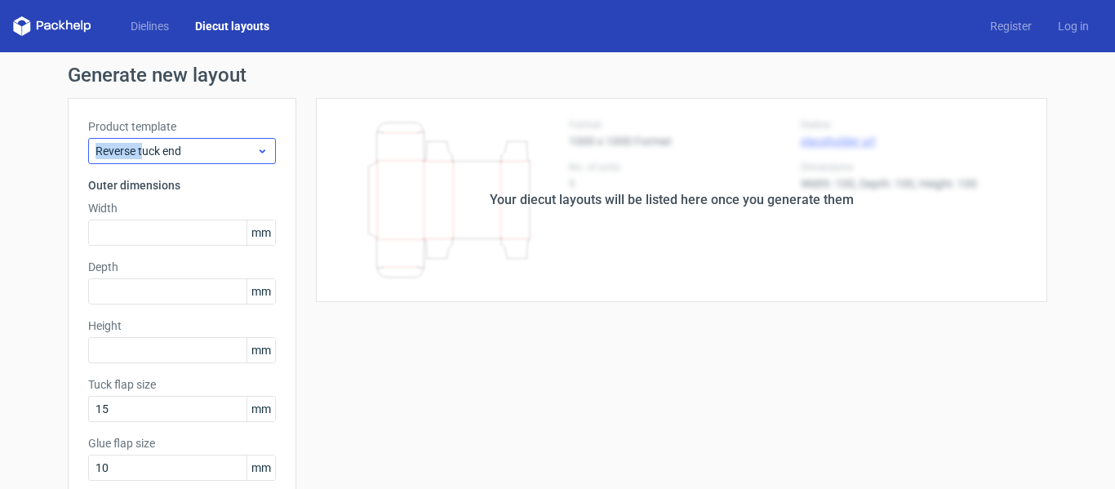
drag, startPoint x: 144, startPoint y: 135, endPoint x: 135, endPoint y: 146, distance: 14.4
click at [135, 146] on div "Product template Reverse tuck end" at bounding box center [182, 141] width 188 height 46
click at [131, 151] on span "Reverse tuck end" at bounding box center [175, 151] width 161 height 16
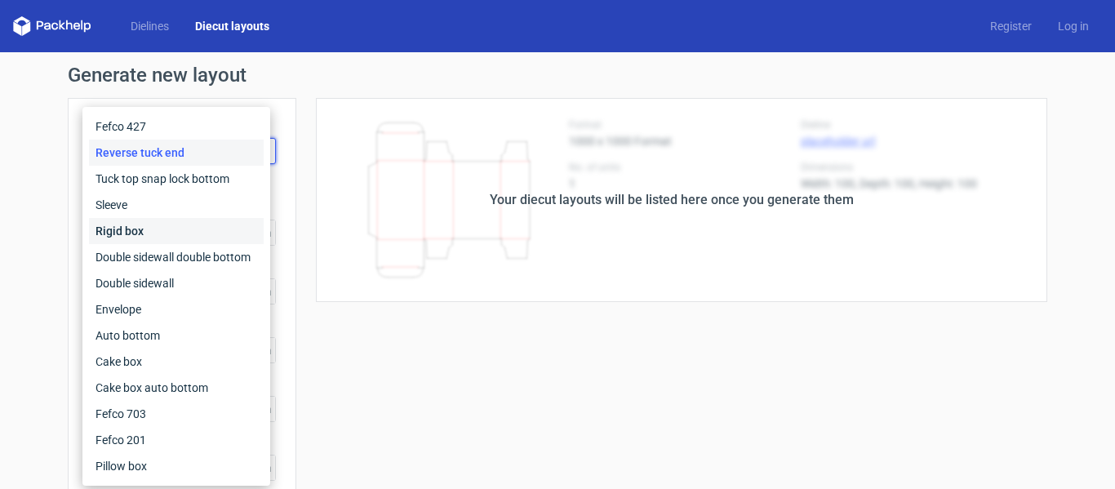
click at [131, 220] on div "Rigid box" at bounding box center [176, 231] width 175 height 26
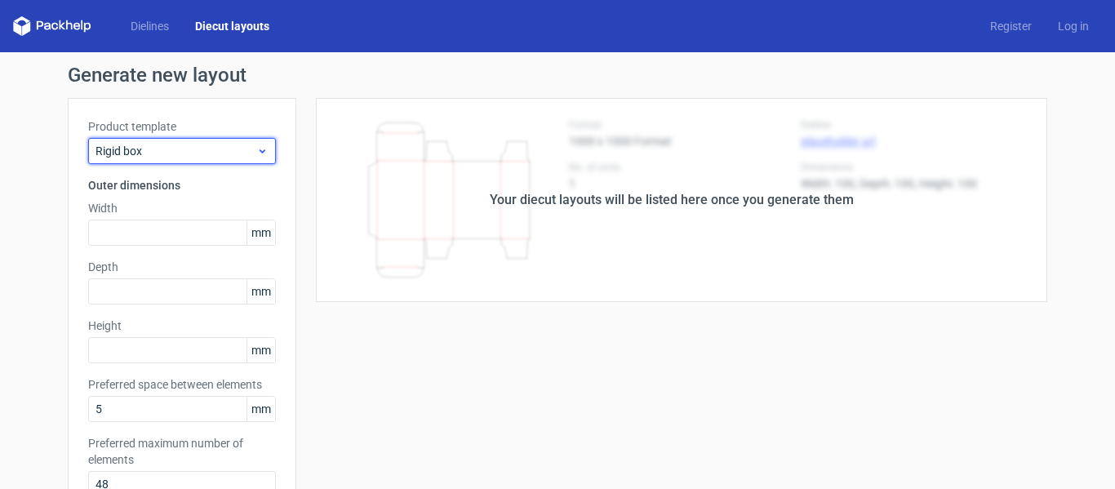
click at [146, 148] on span "Rigid box" at bounding box center [175, 151] width 161 height 16
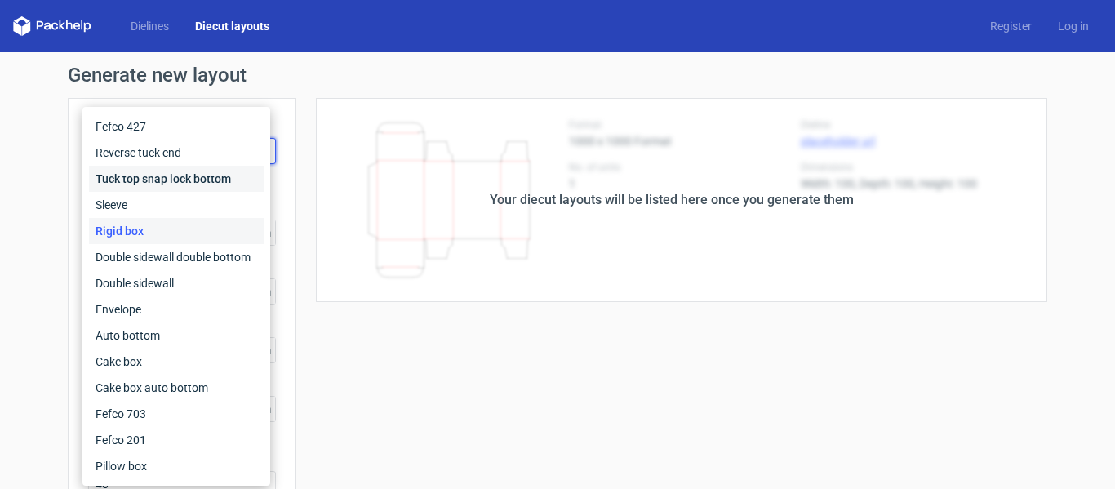
click at [138, 180] on div "Tuck top snap lock bottom" at bounding box center [176, 179] width 175 height 26
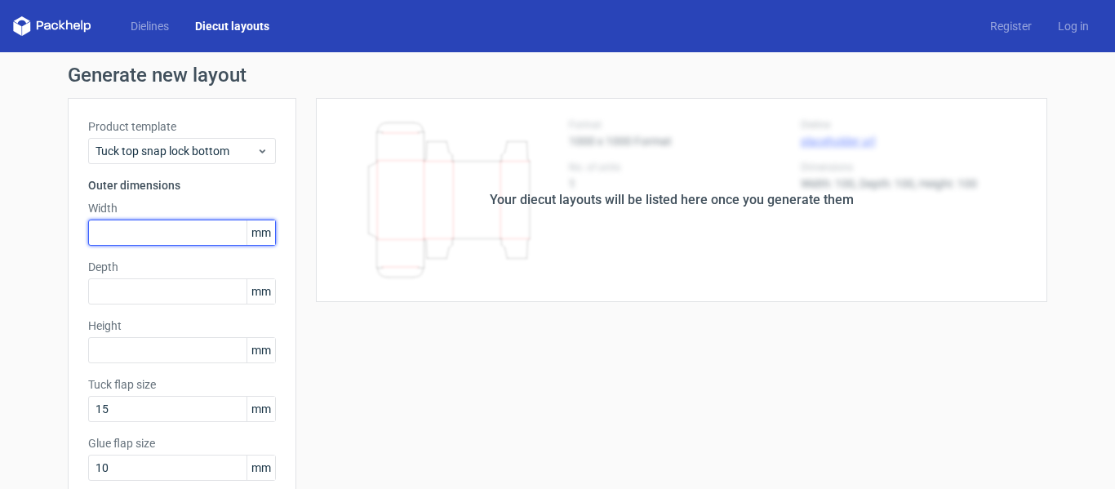
click at [162, 241] on input "text" at bounding box center [182, 233] width 188 height 26
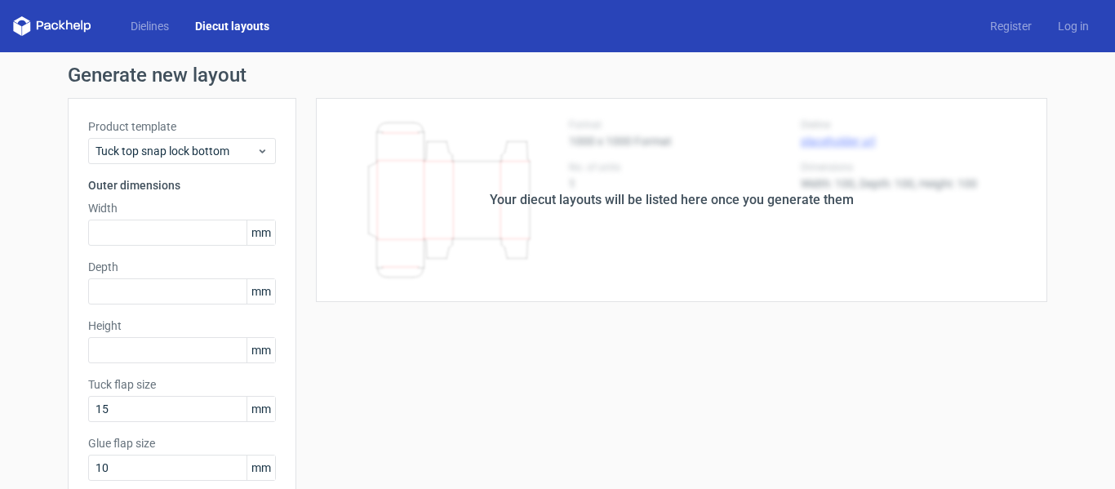
click at [208, 172] on div "Product template Tuck top snap lock bottom Outer dimensions Width mm Depth mm H…" at bounding box center [182, 373] width 228 height 550
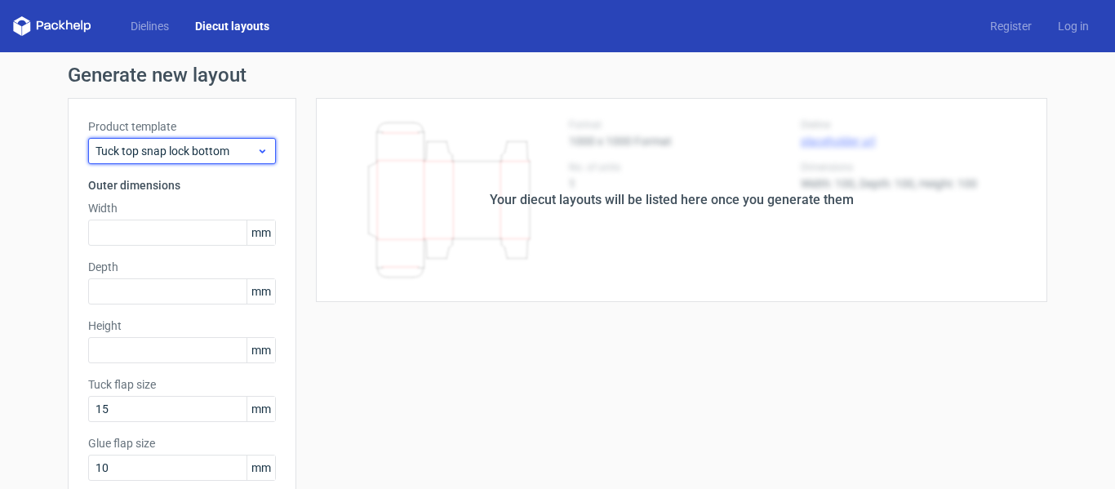
click at [217, 157] on span "Tuck top snap lock bottom" at bounding box center [175, 151] width 161 height 16
